Goal: Information Seeking & Learning: Learn about a topic

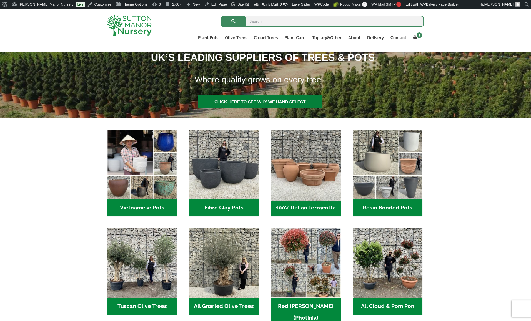
scroll to position [111, 0]
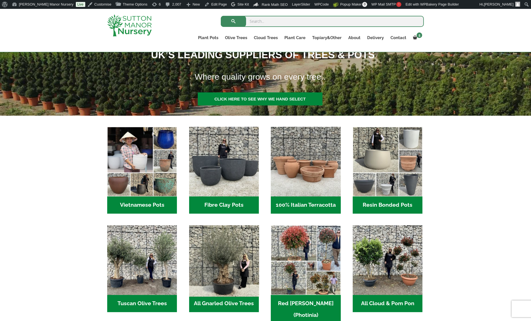
click at [232, 272] on img "Visit product category All Gnarled Olive Trees" at bounding box center [223, 260] width 73 height 73
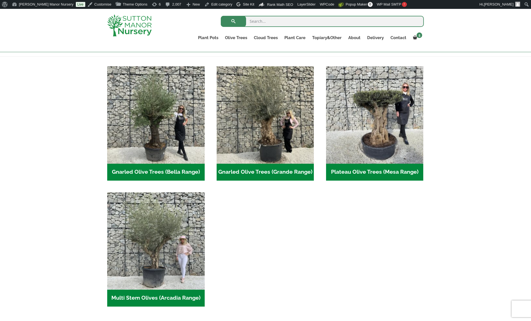
scroll to position [111, 0]
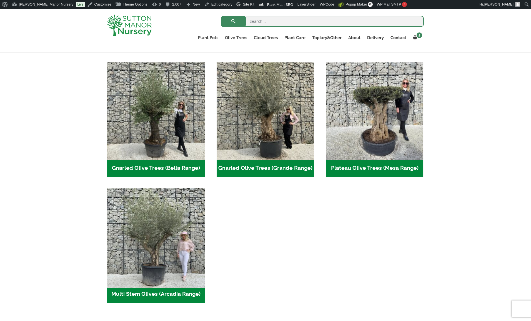
click at [168, 244] on img "Visit product category Multi Stem Olives (Arcadia Range)" at bounding box center [156, 237] width 102 height 102
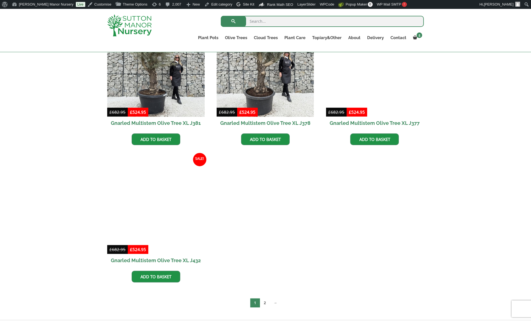
scroll to position [823, 0]
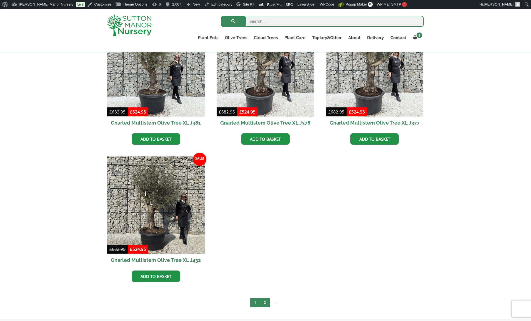
click at [264, 303] on link "2" at bounding box center [265, 302] width 10 height 9
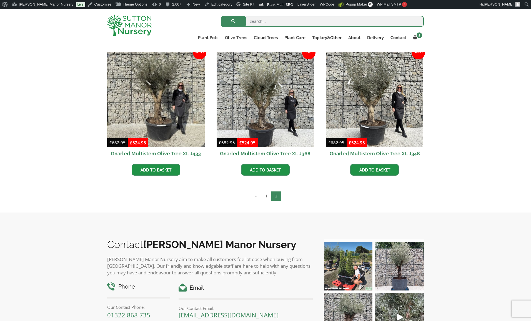
scroll to position [129, 0]
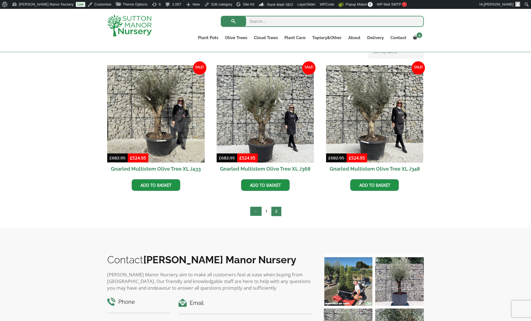
click at [257, 212] on link "←" at bounding box center [255, 211] width 11 height 9
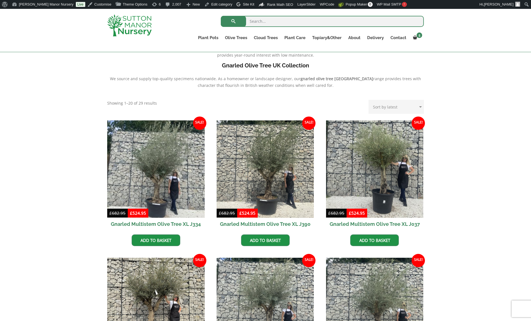
scroll to position [250, 0]
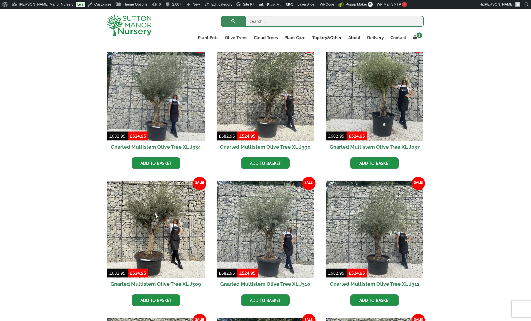
drag, startPoint x: 0, startPoint y: 0, endPoint x: 162, endPoint y: 144, distance: 216.4
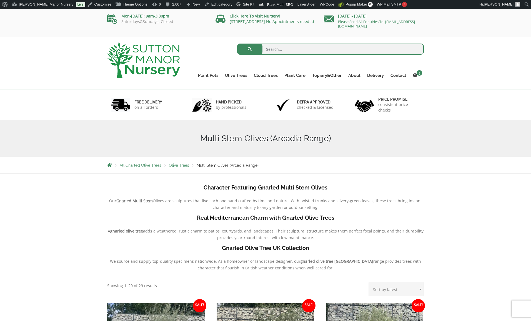
click at [132, 46] on img at bounding box center [143, 60] width 73 height 36
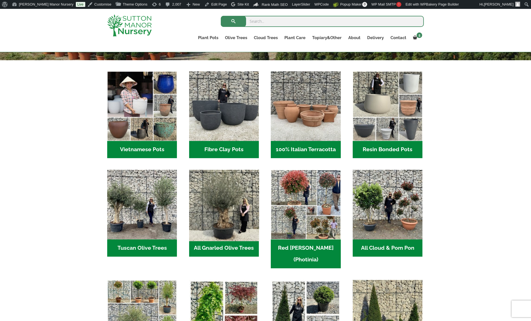
click at [211, 208] on img "Visit product category All Gnarled Olive Trees" at bounding box center [223, 204] width 73 height 73
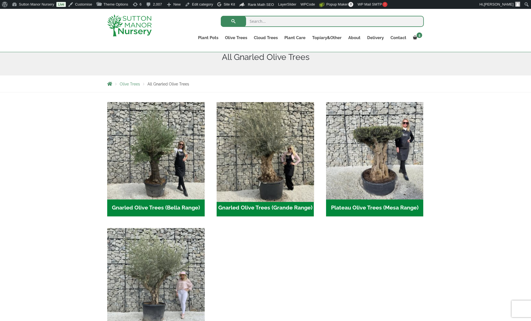
scroll to position [139, 0]
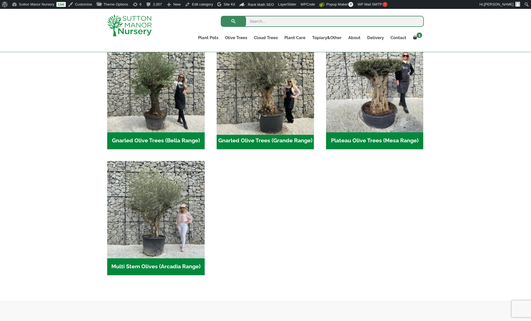
click at [275, 96] on img "Visit product category Gnarled Olive Trees (Grande Range)" at bounding box center [265, 84] width 102 height 102
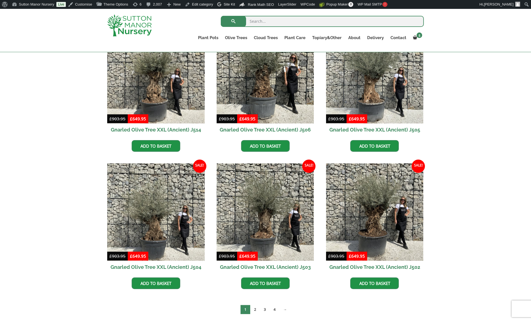
scroll to position [823, 0]
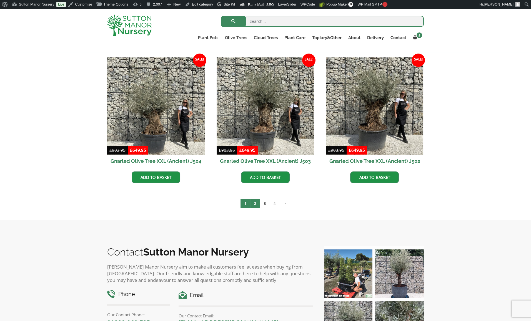
click at [256, 202] on link "2" at bounding box center [255, 203] width 10 height 9
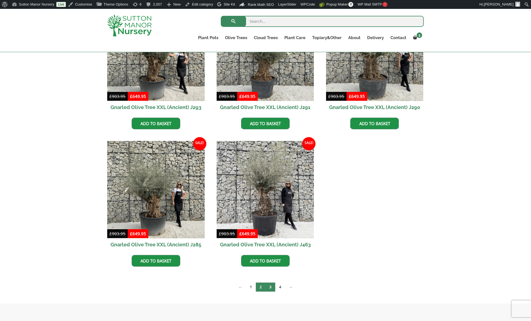
click at [272, 284] on link "3" at bounding box center [271, 287] width 10 height 9
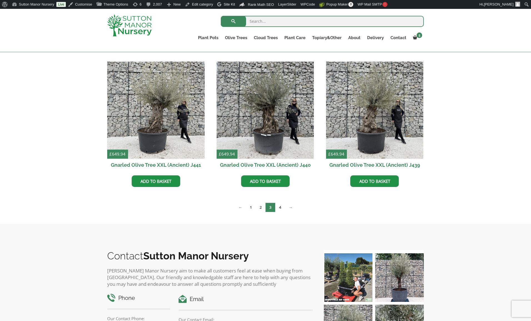
scroll to position [685, 0]
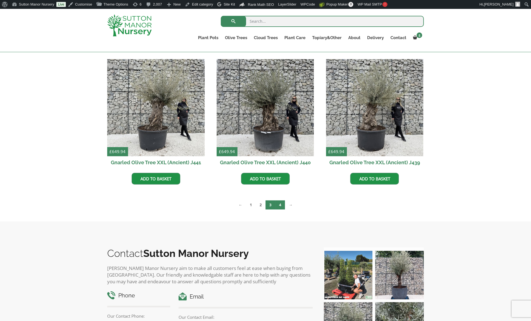
click at [281, 206] on link "4" at bounding box center [280, 205] width 10 height 9
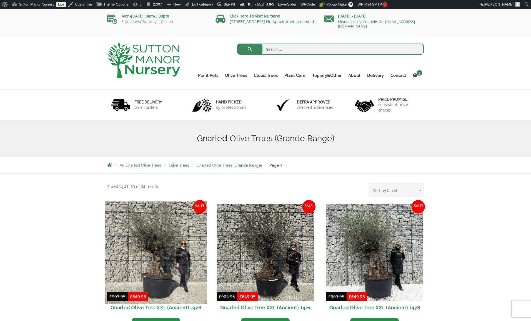
drag, startPoint x: 0, startPoint y: 0, endPoint x: 179, endPoint y: 262, distance: 316.8
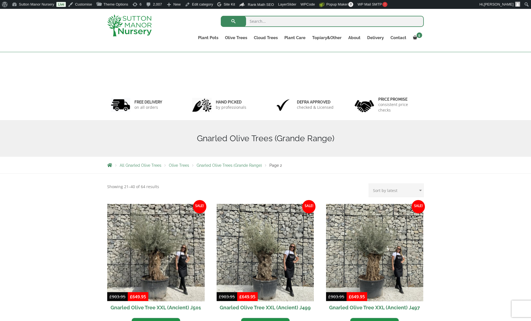
scroll to position [916, 0]
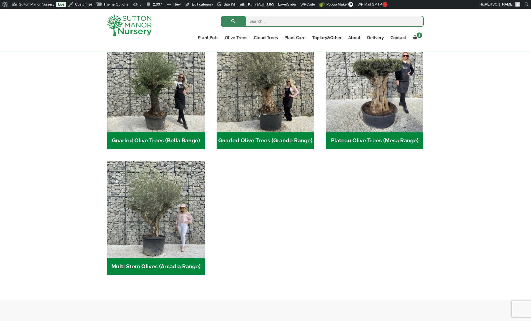
click at [118, 33] on img at bounding box center [129, 25] width 44 height 22
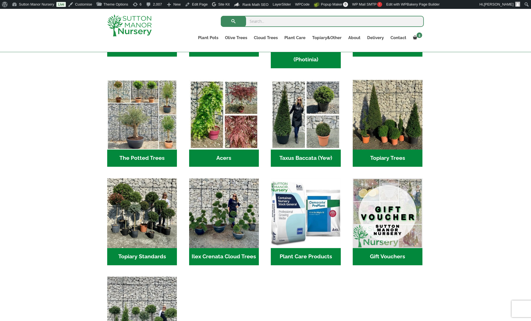
scroll to position [407, 0]
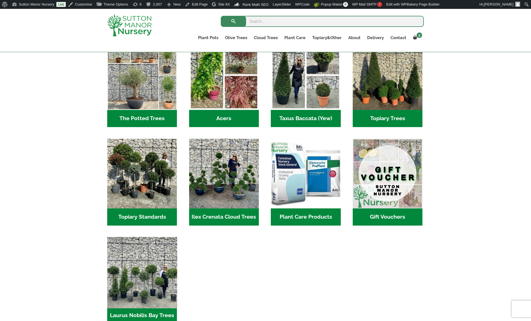
click at [141, 284] on img "Visit product category Laurus Nobilis Bay Trees" at bounding box center [142, 272] width 73 height 73
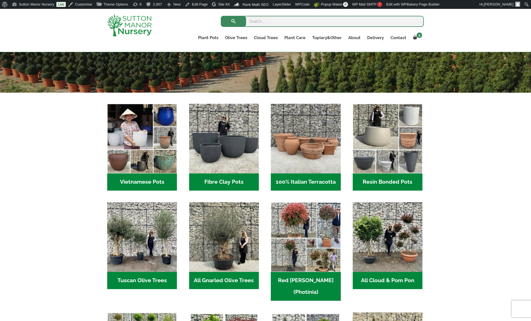
scroll to position [129, 0]
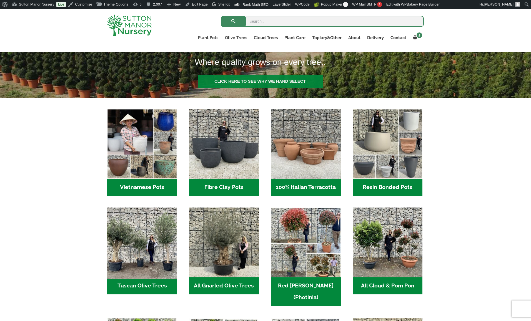
click at [134, 254] on img "Visit product category Tuscan Olive Trees" at bounding box center [142, 242] width 73 height 73
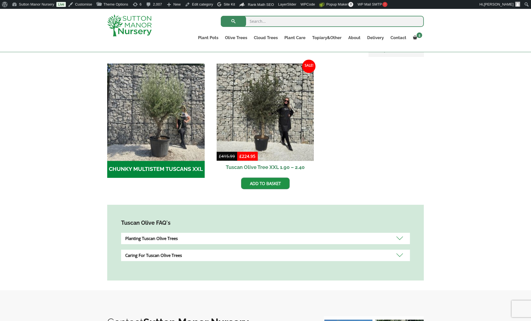
scroll to position [157, 0]
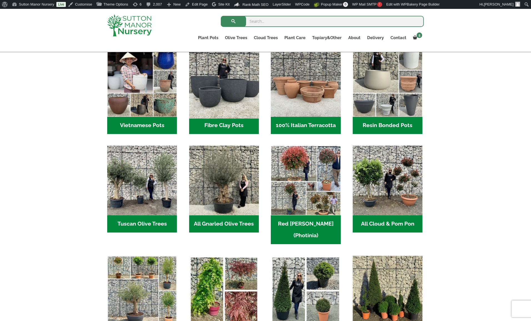
scroll to position [202, 0]
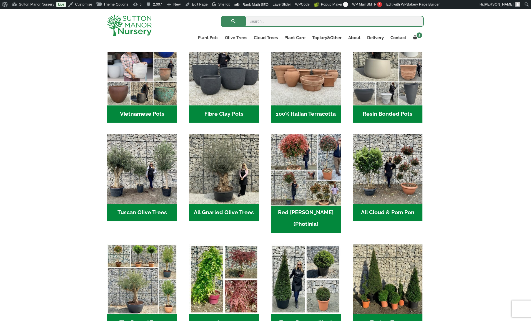
click at [292, 173] on img "Visit product category Red Robin (Photinia)" at bounding box center [305, 169] width 73 height 73
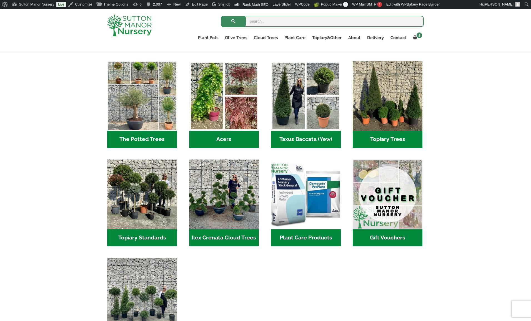
scroll to position [387, 0]
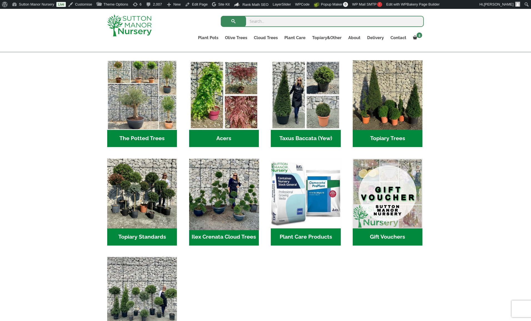
click at [214, 181] on img "Visit product category Ilex Crenata Cloud Trees" at bounding box center [223, 193] width 73 height 73
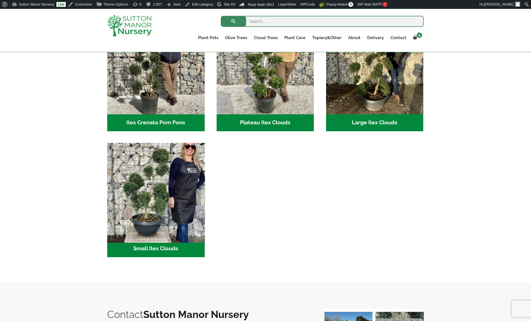
click at [142, 155] on img "Visit product category Small Ilex Clouds" at bounding box center [156, 192] width 102 height 102
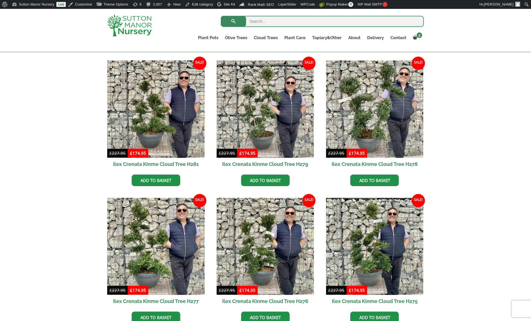
scroll to position [712, 0]
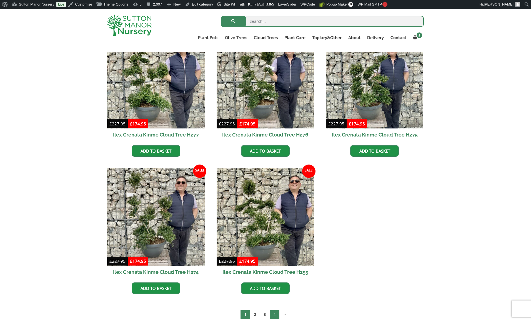
click at [270, 315] on link "4" at bounding box center [275, 314] width 10 height 9
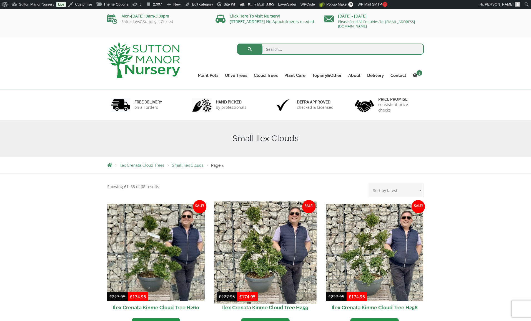
scroll to position [40, 0]
